Goal: Transaction & Acquisition: Purchase product/service

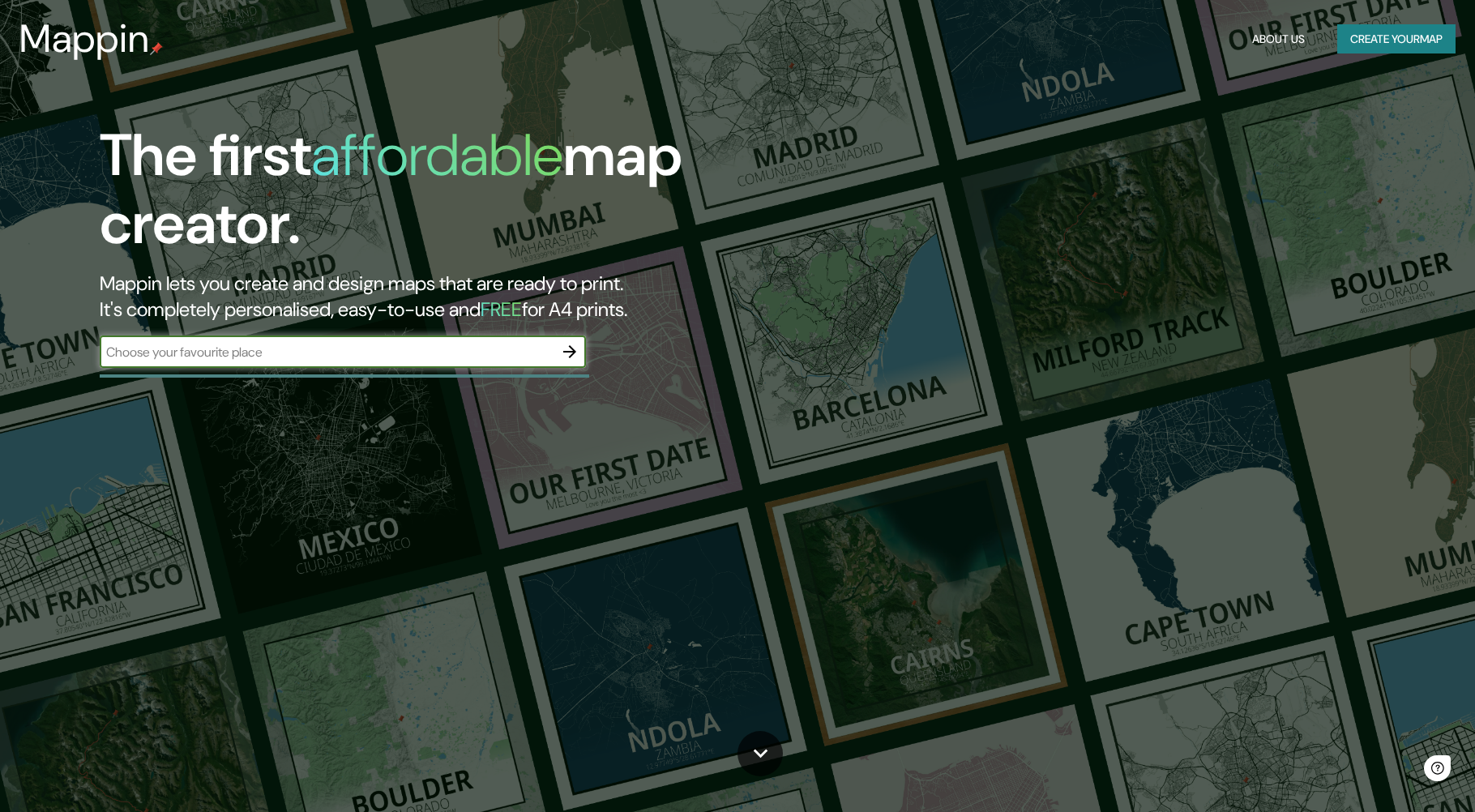
click at [225, 352] on input "text" at bounding box center [326, 352] width 454 height 19
type input "tome"
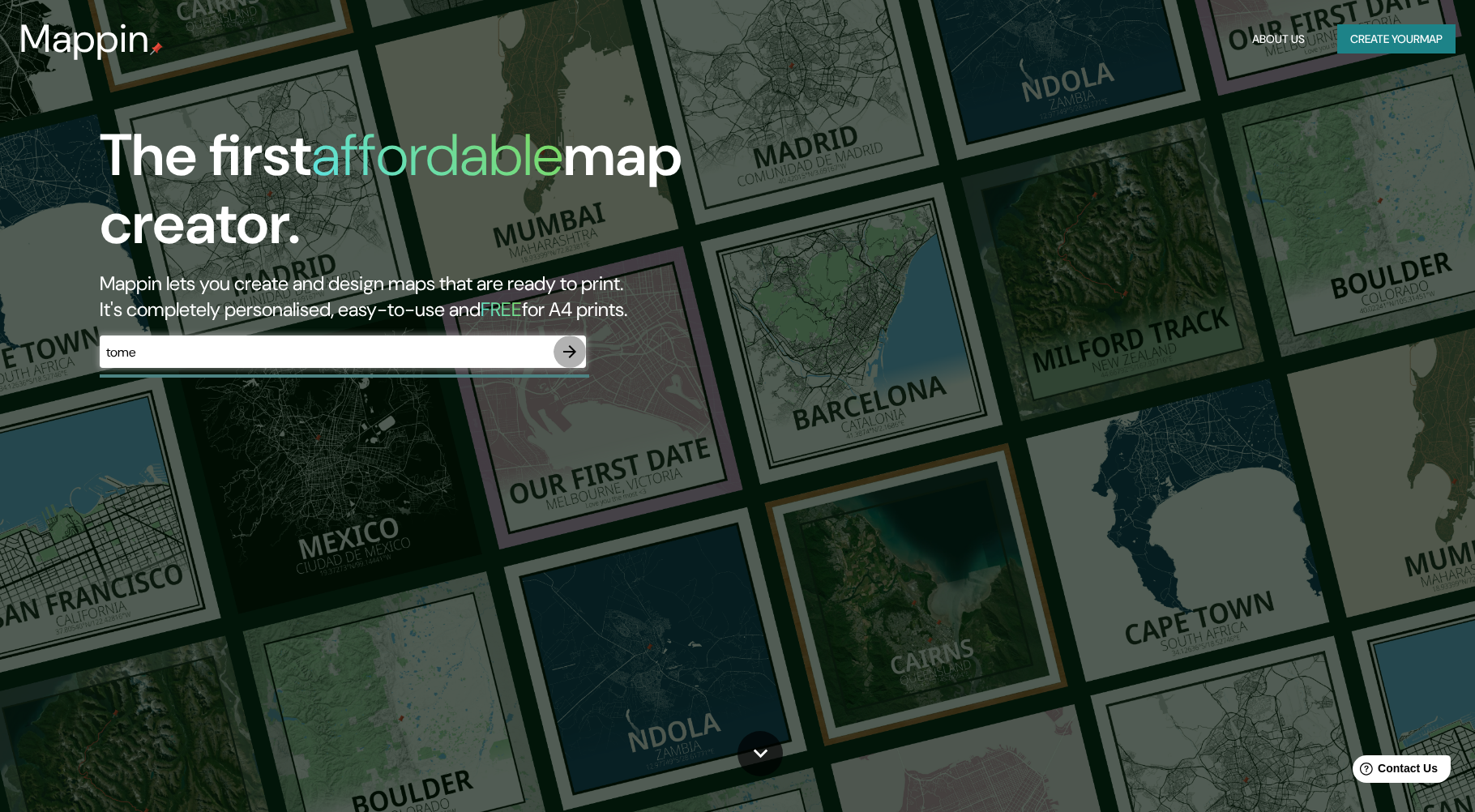
click at [563, 354] on icon "button" at bounding box center [570, 352] width 20 height 20
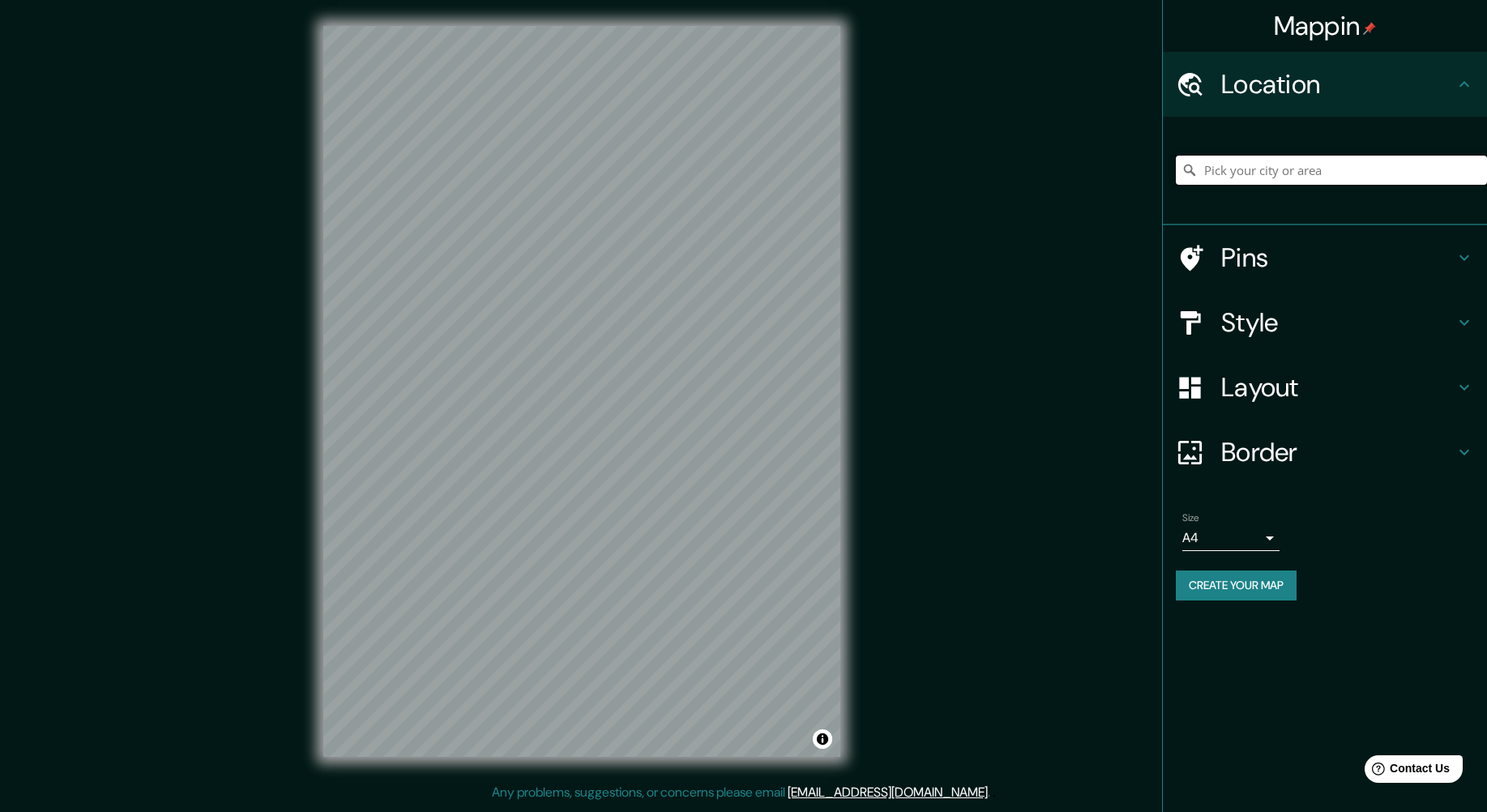
click at [1226, 162] on input "Pick your city or area" at bounding box center [1332, 170] width 311 height 29
click at [1265, 160] on input "Tomé, [GEOGRAPHIC_DATA], [GEOGRAPHIC_DATA]" at bounding box center [1332, 170] width 311 height 29
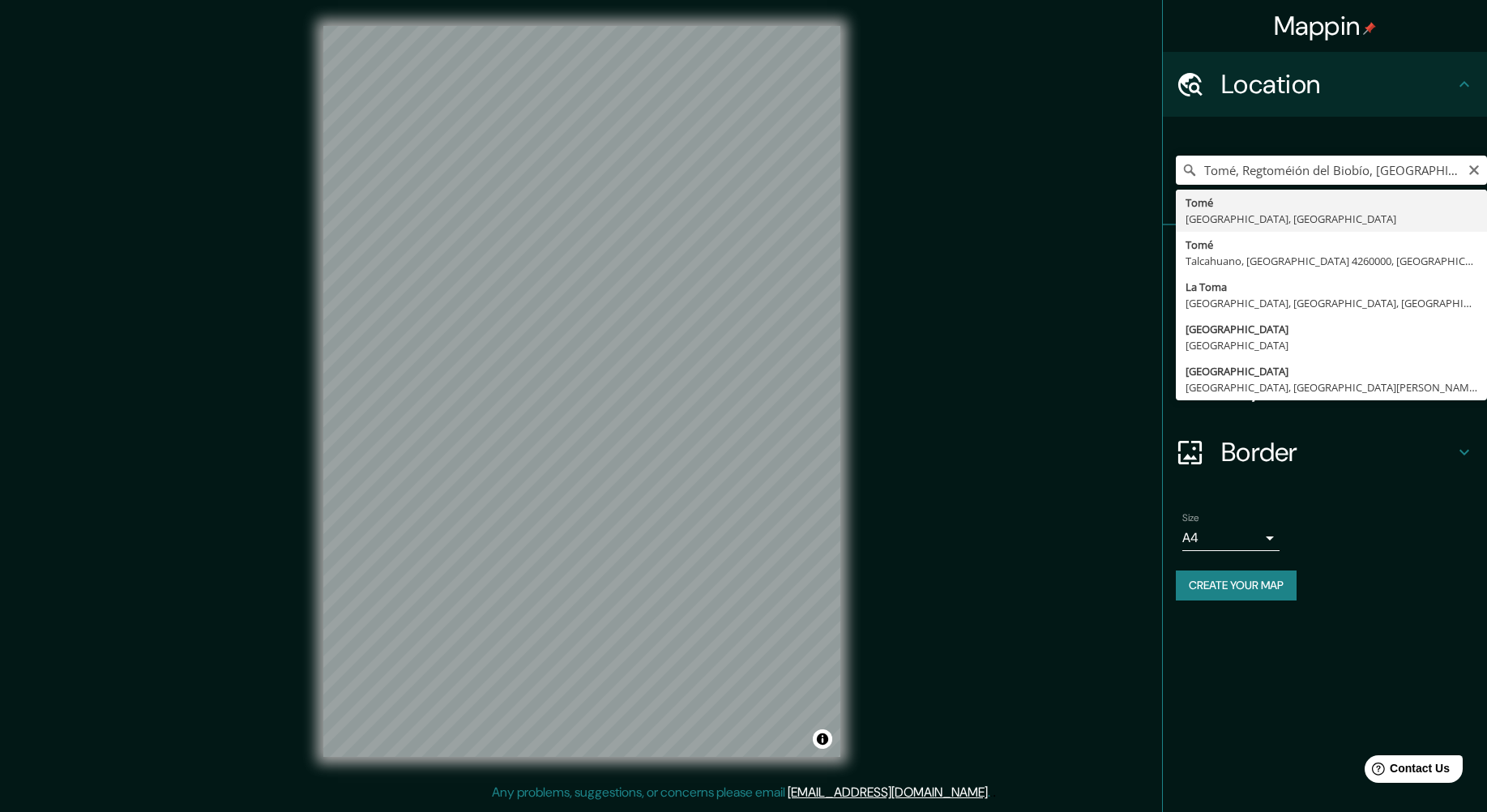
type input "Tomé, [GEOGRAPHIC_DATA], [GEOGRAPHIC_DATA]"
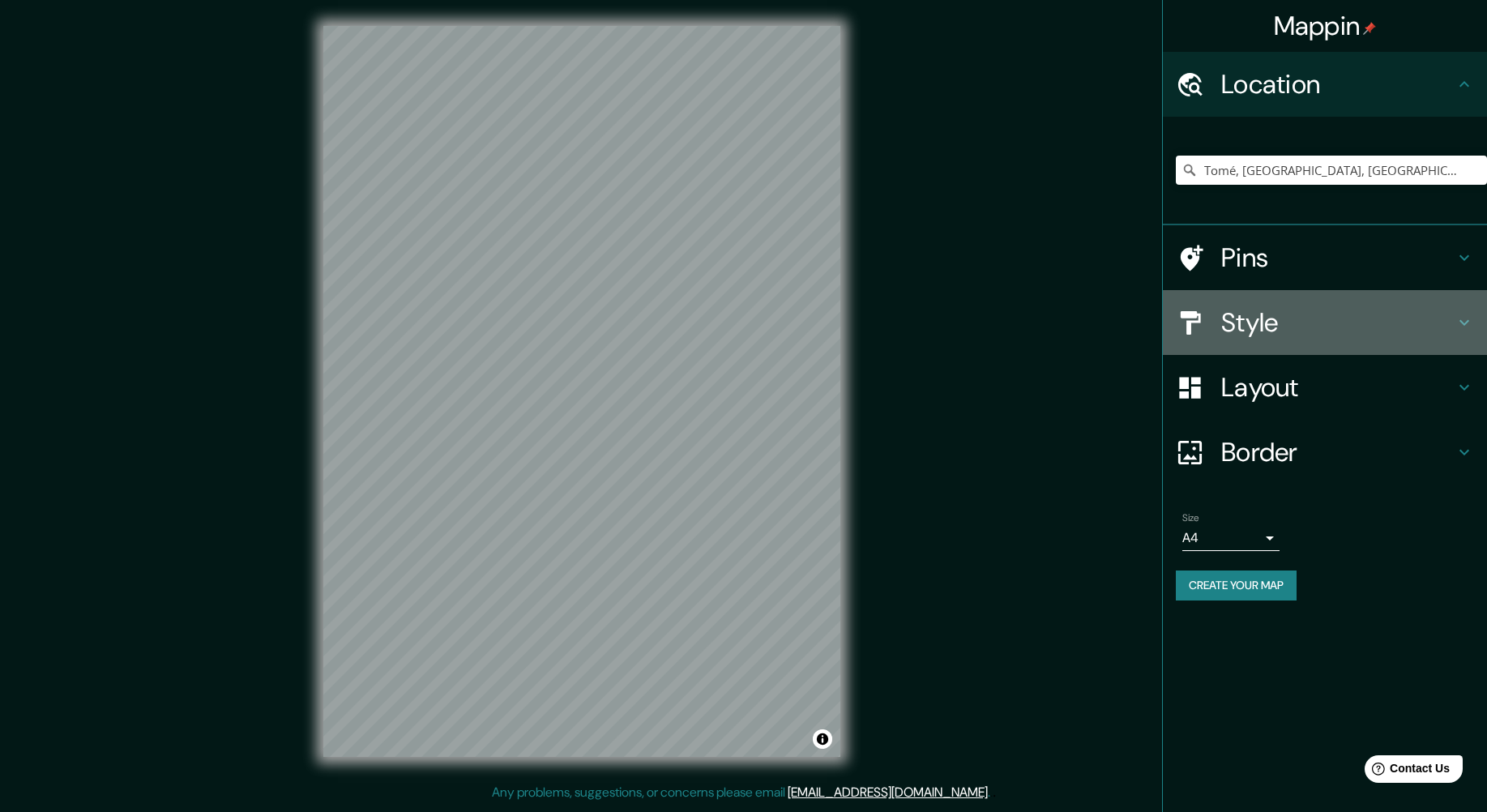
click at [1297, 316] on h4 "Style" at bounding box center [1338, 322] width 233 height 32
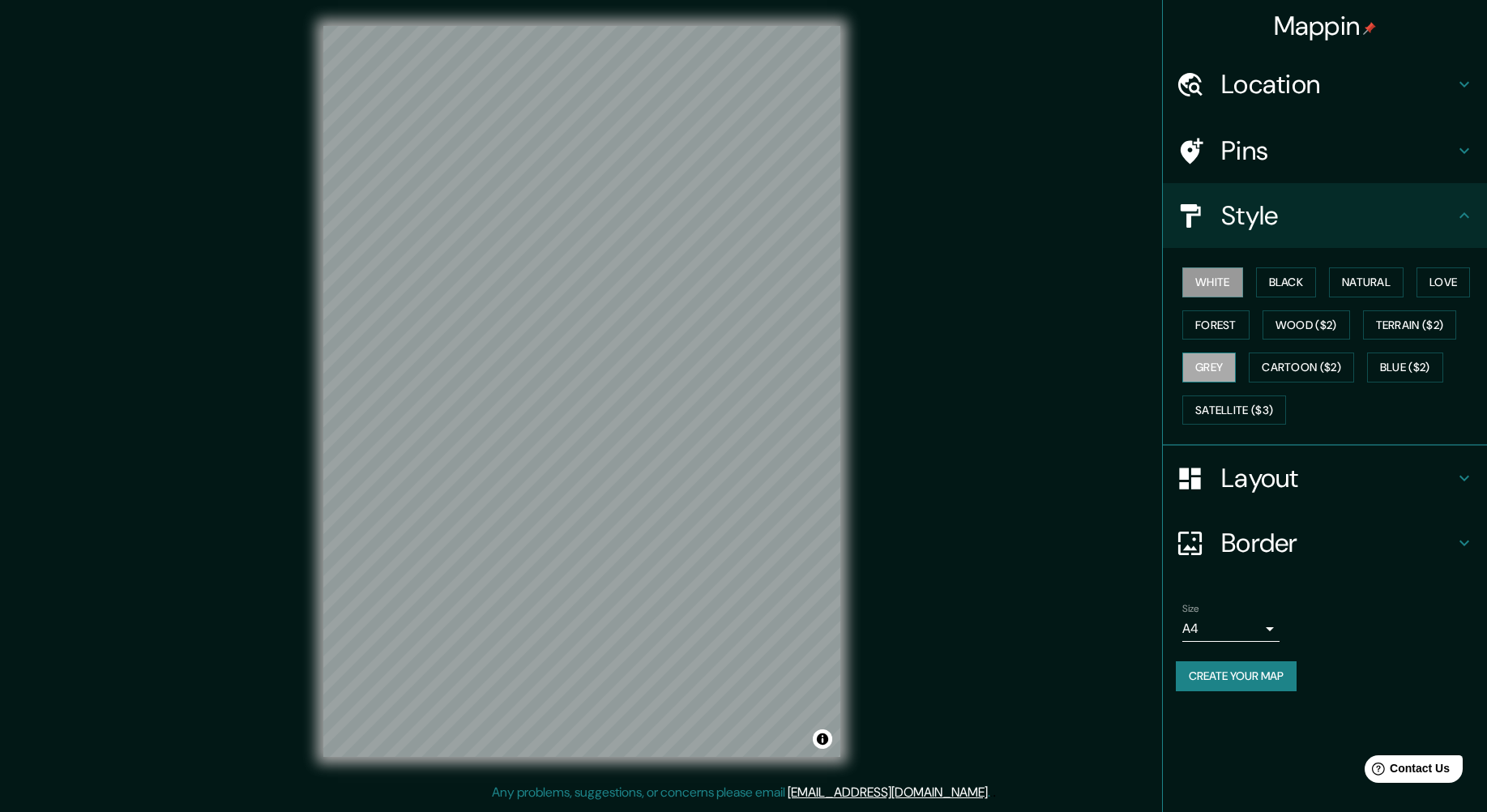
click at [1198, 361] on button "Grey" at bounding box center [1209, 368] width 53 height 30
click at [1217, 268] on button "White" at bounding box center [1213, 282] width 61 height 30
